Goal: Information Seeking & Learning: Learn about a topic

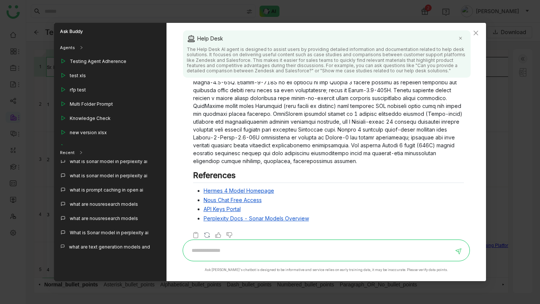
scroll to position [263, 0]
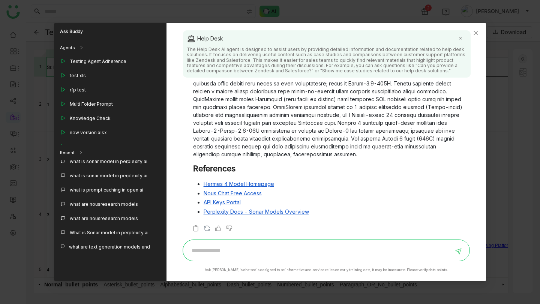
click at [256, 184] on link "Hermes 4 Model Homepage" at bounding box center [239, 184] width 70 height 6
click at [241, 253] on input at bounding box center [320, 250] width 266 height 12
type input "**********"
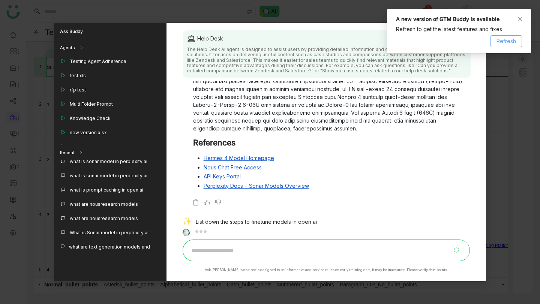
click at [514, 40] on span "Refresh" at bounding box center [505, 41] width 19 height 8
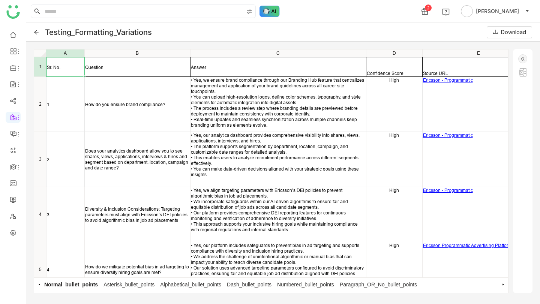
click at [271, 12] on img at bounding box center [269, 11] width 20 height 11
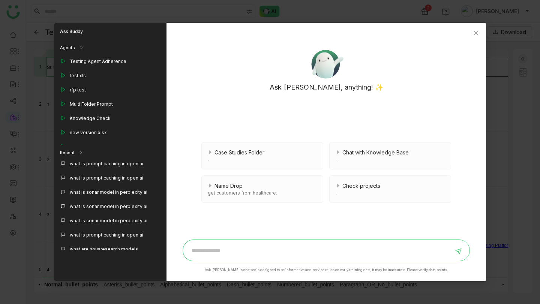
scroll to position [89, 0]
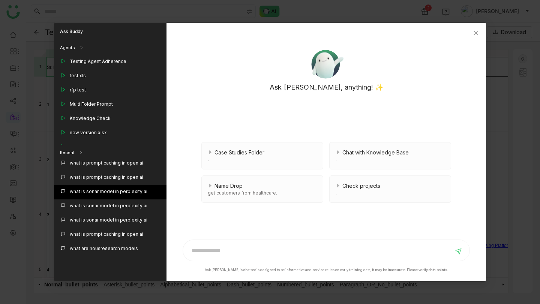
click at [111, 193] on div "what is sonar model in perplexity ai" at bounding box center [109, 191] width 78 height 7
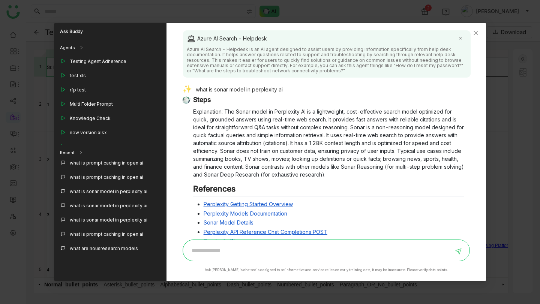
click at [256, 88] on div "what is sonar model in perplexity ai" at bounding box center [323, 90] width 281 height 10
click at [241, 249] on input at bounding box center [320, 250] width 266 height 12
type input "**********"
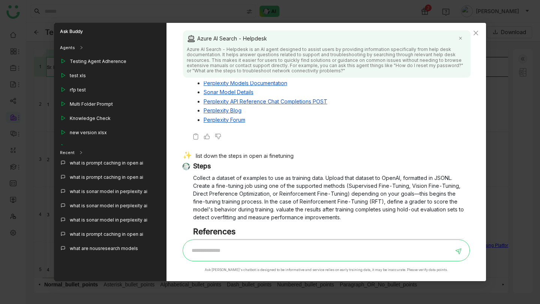
scroll to position [154, 0]
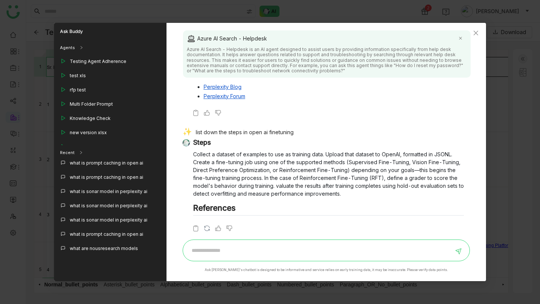
click at [241, 252] on input at bounding box center [320, 250] width 266 height 12
click at [240, 132] on div "list down the steps in open ai finetuning" at bounding box center [323, 133] width 281 height 10
copy div "list down the steps in open ai finetuning"
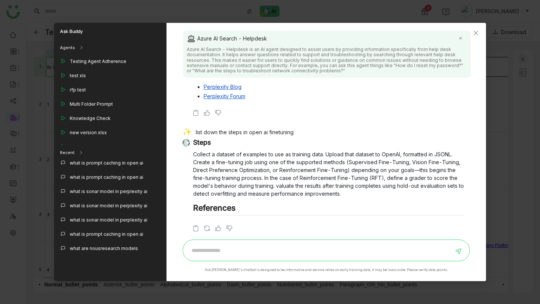
click at [221, 252] on input at bounding box center [320, 250] width 266 height 12
paste input "**********"
click at [263, 250] on input "**********" at bounding box center [320, 250] width 266 height 12
click at [261, 250] on input "**********" at bounding box center [320, 250] width 266 height 12
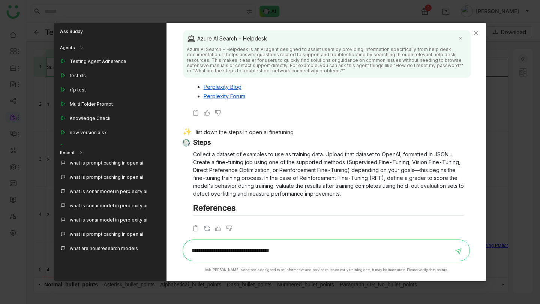
click at [261, 250] on input "**********" at bounding box center [320, 250] width 266 height 12
type input "**********"
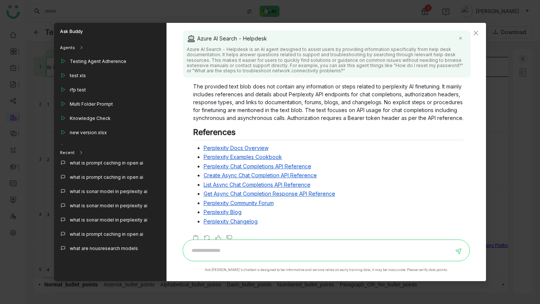
scroll to position [347, 0]
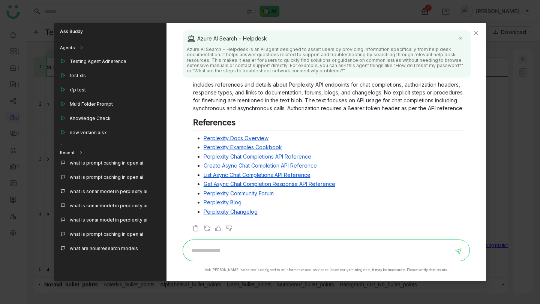
click at [321, 107] on p "The provided text blob does not contain any information or steps related to per…" at bounding box center [328, 92] width 271 height 39
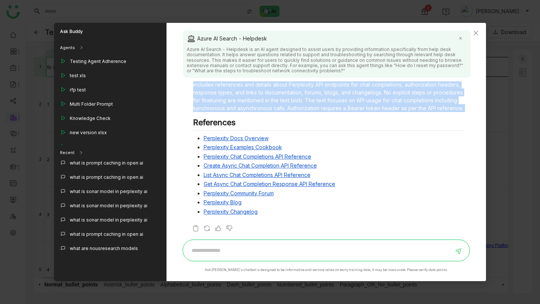
click at [321, 107] on p "The provided text blob does not contain any information or steps related to per…" at bounding box center [328, 92] width 271 height 39
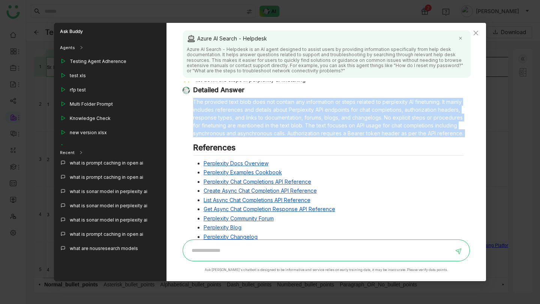
scroll to position [319, 0]
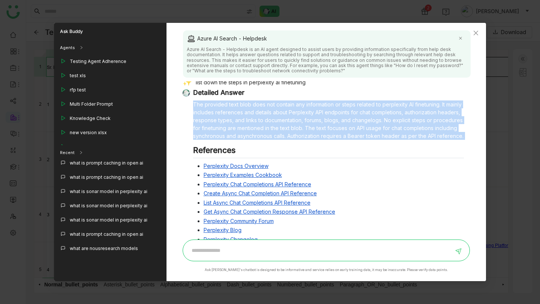
click at [319, 128] on p "The provided text blob does not contain any information or steps related to per…" at bounding box center [328, 119] width 271 height 39
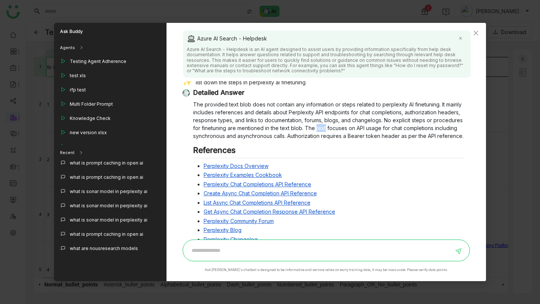
click at [319, 128] on p "The provided text blob does not contain any information or steps related to per…" at bounding box center [328, 119] width 271 height 39
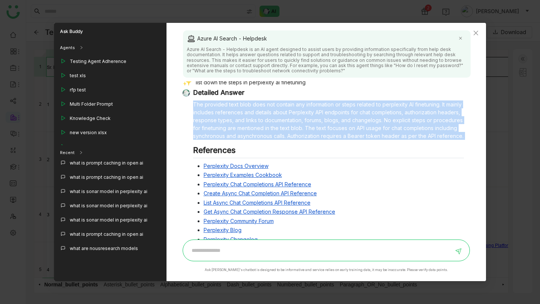
click at [319, 128] on p "The provided text blob does not contain any information or steps related to per…" at bounding box center [328, 119] width 271 height 39
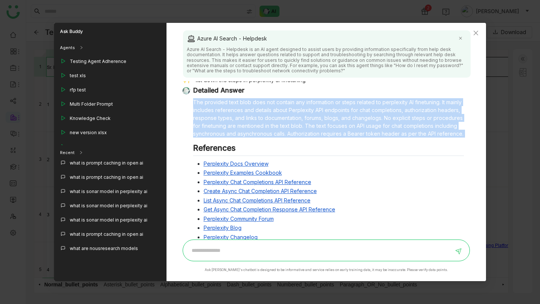
scroll to position [324, 0]
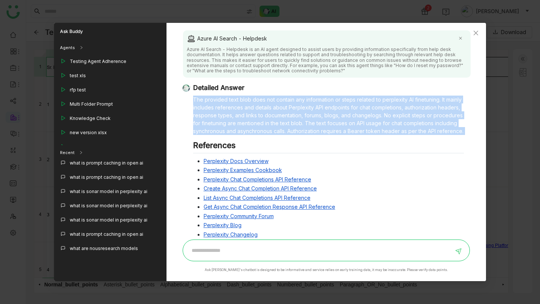
click at [316, 125] on p "The provided text blob does not contain any information or steps related to per…" at bounding box center [328, 115] width 271 height 39
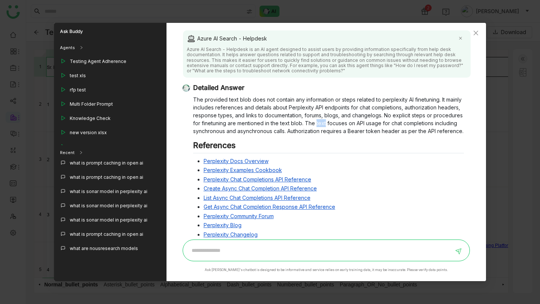
click at [316, 125] on p "The provided text blob does not contain any information or steps related to per…" at bounding box center [328, 115] width 271 height 39
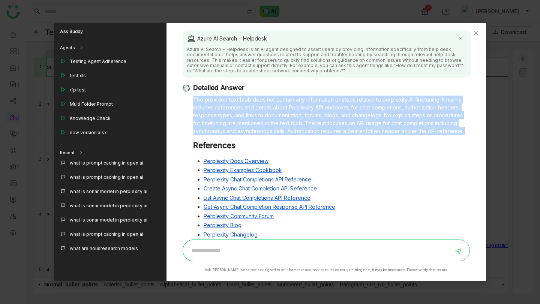
click at [316, 125] on p "The provided text blob does not contain any information or steps related to per…" at bounding box center [328, 115] width 271 height 39
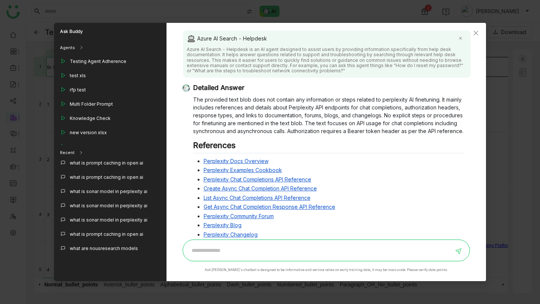
click at [229, 92] on div "Detailed Answer The provided text blob does not contain any information or step…" at bounding box center [323, 163] width 281 height 158
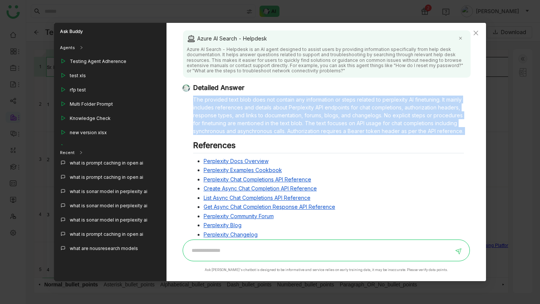
click at [229, 92] on div "Detailed Answer The provided text blob does not contain any information or step…" at bounding box center [323, 163] width 281 height 158
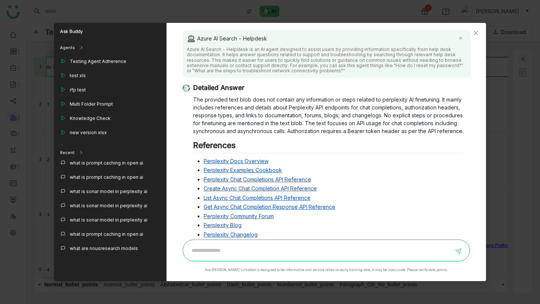
click at [229, 86] on h3 "Detailed Answer" at bounding box center [328, 88] width 271 height 8
click at [243, 109] on p "The provided text blob does not contain any information or steps related to per…" at bounding box center [328, 115] width 271 height 39
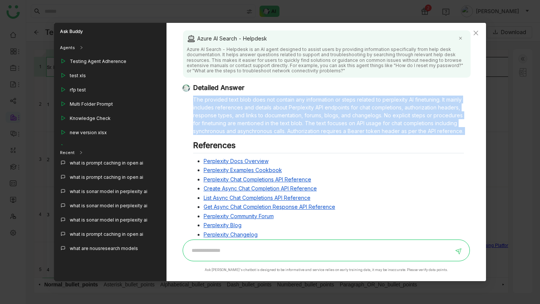
click at [243, 109] on p "The provided text blob does not contain any information or steps related to per…" at bounding box center [328, 115] width 271 height 39
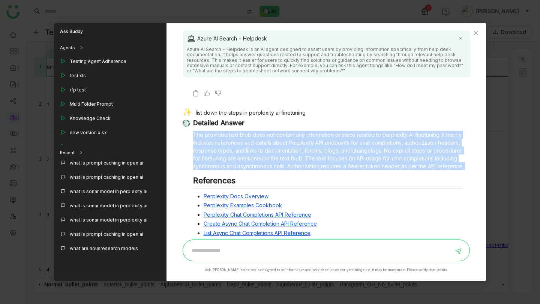
click at [315, 151] on p "The provided text blob does not contain any information or steps related to per…" at bounding box center [328, 150] width 271 height 39
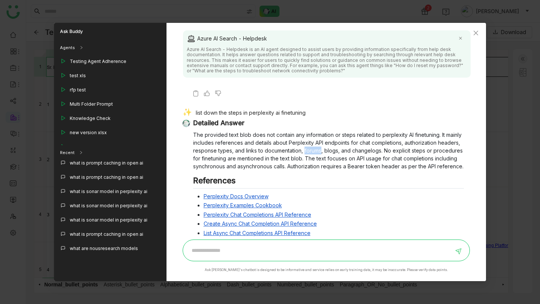
click at [315, 151] on p "The provided text blob does not contain any information or steps related to per…" at bounding box center [328, 150] width 271 height 39
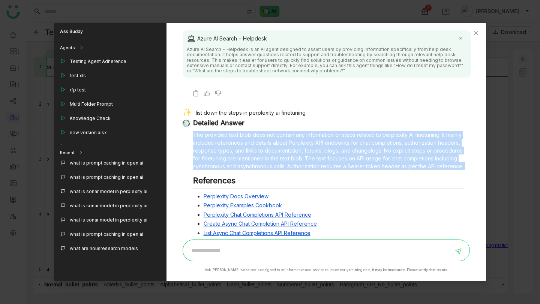
click at [315, 151] on p "The provided text blob does not contain any information or steps related to per…" at bounding box center [328, 150] width 271 height 39
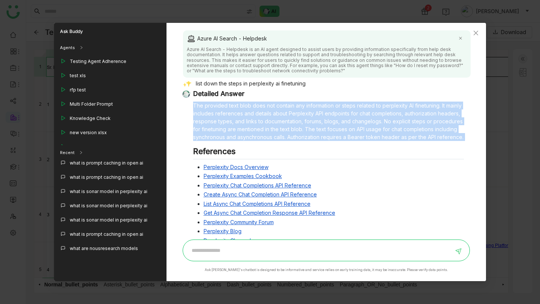
scroll to position [347, 0]
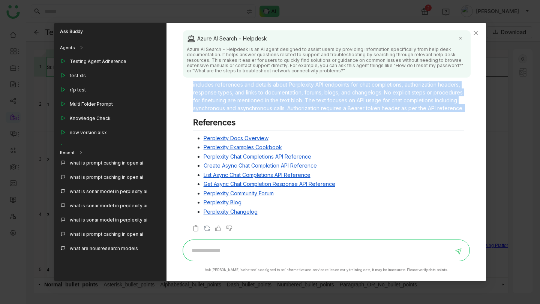
click at [261, 106] on p "The provided text blob does not contain any information or steps related to per…" at bounding box center [328, 92] width 271 height 39
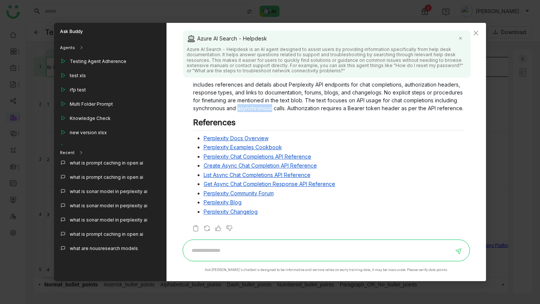
click at [261, 106] on p "The provided text blob does not contain any information or steps related to per…" at bounding box center [328, 92] width 271 height 39
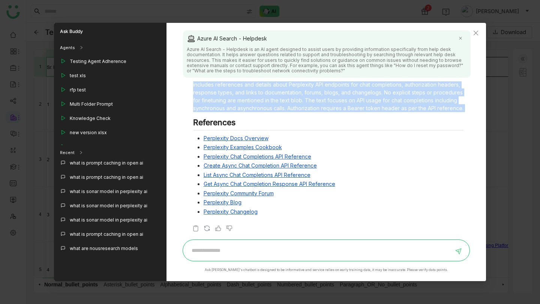
click at [261, 106] on p "The provided text blob does not contain any information or steps related to per…" at bounding box center [328, 92] width 271 height 39
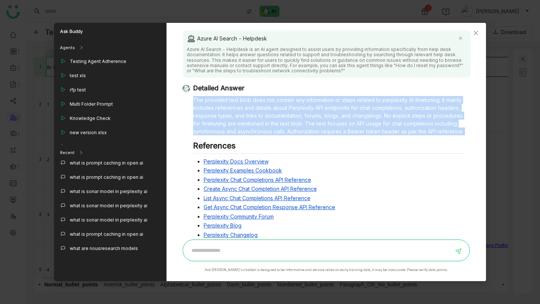
scroll to position [322, 0]
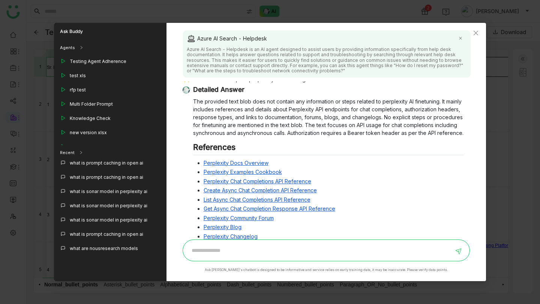
click at [231, 94] on div "Detailed Answer The provided text blob does not contain any information or step…" at bounding box center [323, 164] width 281 height 158
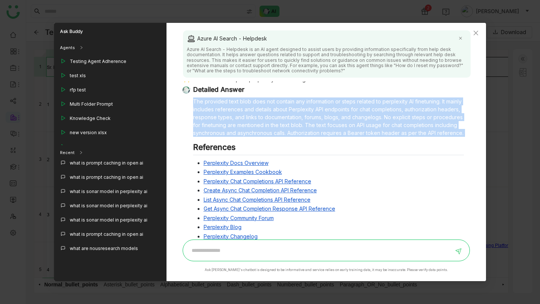
click at [231, 94] on div "Detailed Answer The provided text blob does not contain any information or step…" at bounding box center [323, 164] width 281 height 158
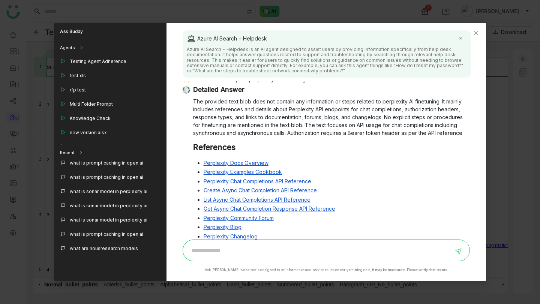
click at [228, 90] on h3 "Detailed Answer" at bounding box center [328, 89] width 271 height 8
click at [241, 115] on p "The provided text blob does not contain any information or steps related to per…" at bounding box center [328, 116] width 271 height 39
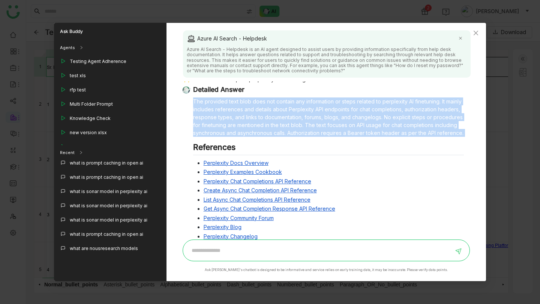
click at [241, 115] on p "The provided text blob does not contain any information or steps related to per…" at bounding box center [328, 116] width 271 height 39
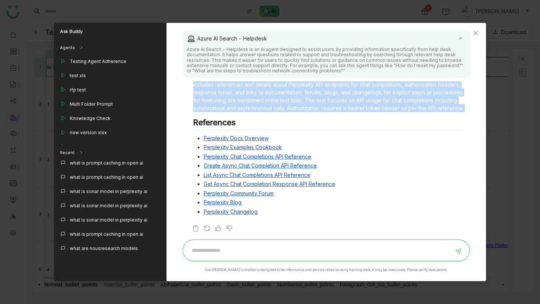
click at [249, 137] on link "Perplexity Docs Overview" at bounding box center [236, 138] width 65 height 6
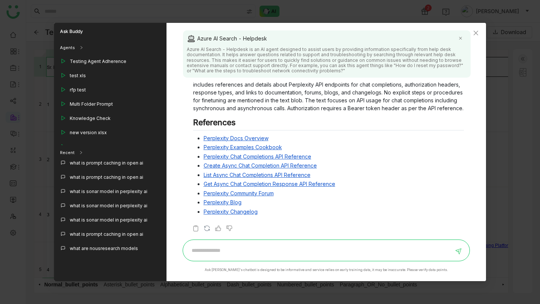
click at [346, 148] on li "Perplexity Examples Cookbook" at bounding box center [334, 147] width 261 height 8
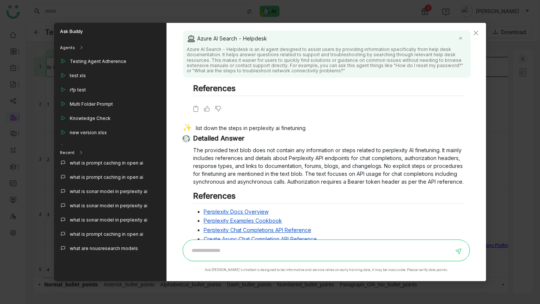
scroll to position [298, 0]
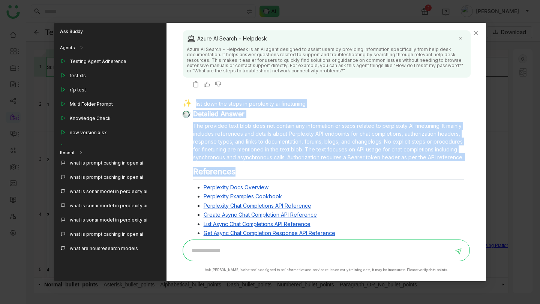
drag, startPoint x: 194, startPoint y: 104, endPoint x: 309, endPoint y: 172, distance: 133.4
click at [309, 172] on div "list down the steps in perplexity ai finetuning Detailed Answer The provided te…" at bounding box center [323, 191] width 281 height 185
click at [297, 158] on p "The provided text blob does not contain any information or steps related to per…" at bounding box center [328, 141] width 271 height 39
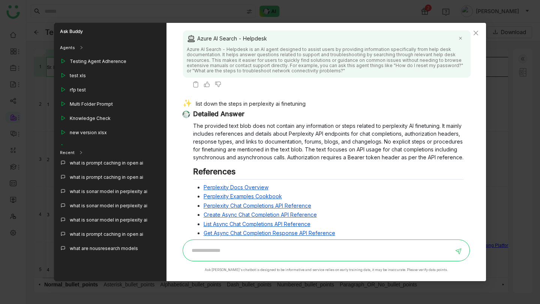
click at [256, 104] on div "list down the steps in perplexity ai finetuning" at bounding box center [323, 104] width 281 height 10
copy div "list down the steps in perplexity ai finetuning"
click at [247, 249] on input at bounding box center [320, 250] width 266 height 12
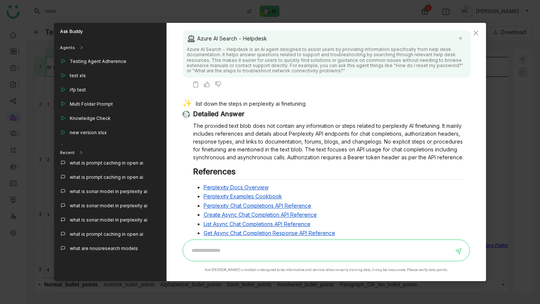
paste input "**********"
click at [261, 250] on input "**********" at bounding box center [320, 250] width 266 height 12
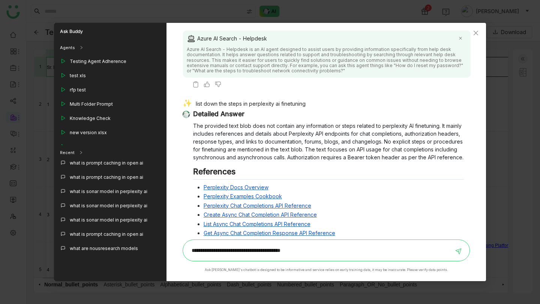
click at [261, 250] on input "**********" at bounding box center [320, 250] width 266 height 12
click at [303, 249] on input "**********" at bounding box center [320, 250] width 266 height 12
drag, startPoint x: 303, startPoint y: 249, endPoint x: 271, endPoint y: 248, distance: 31.9
click at [271, 248] on input "**********" at bounding box center [320, 250] width 266 height 12
type input "**********"
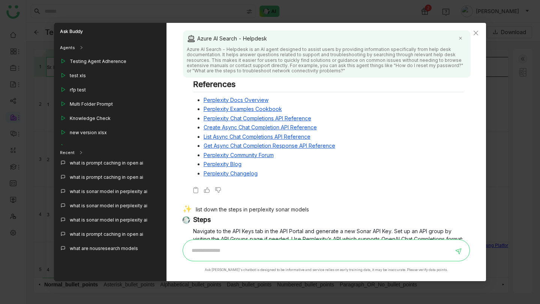
scroll to position [561, 0]
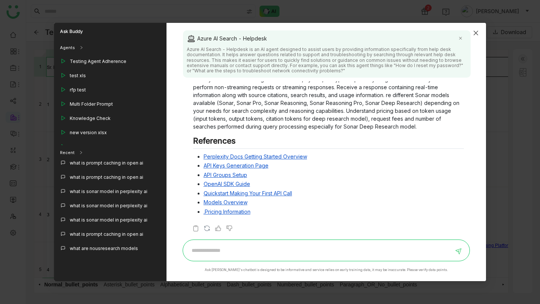
click at [479, 33] on span "Close" at bounding box center [476, 33] width 20 height 20
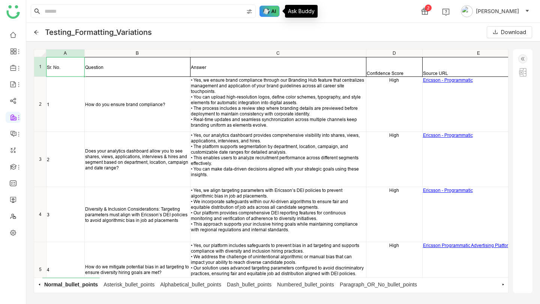
click at [261, 7] on img at bounding box center [269, 11] width 20 height 11
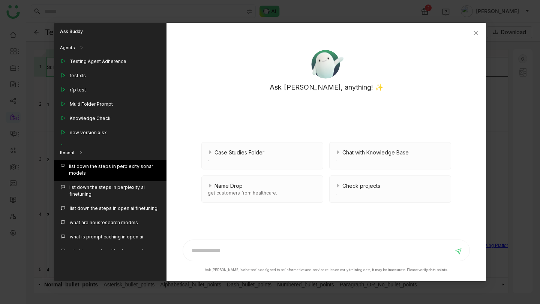
click at [109, 167] on div "list down the steps in perplexity sonar models" at bounding box center [114, 169] width 91 height 13
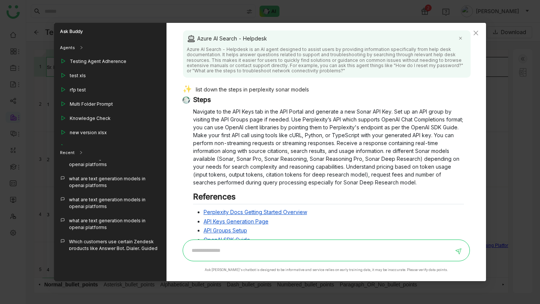
scroll to position [695, 0]
